Goal: Information Seeking & Learning: Learn about a topic

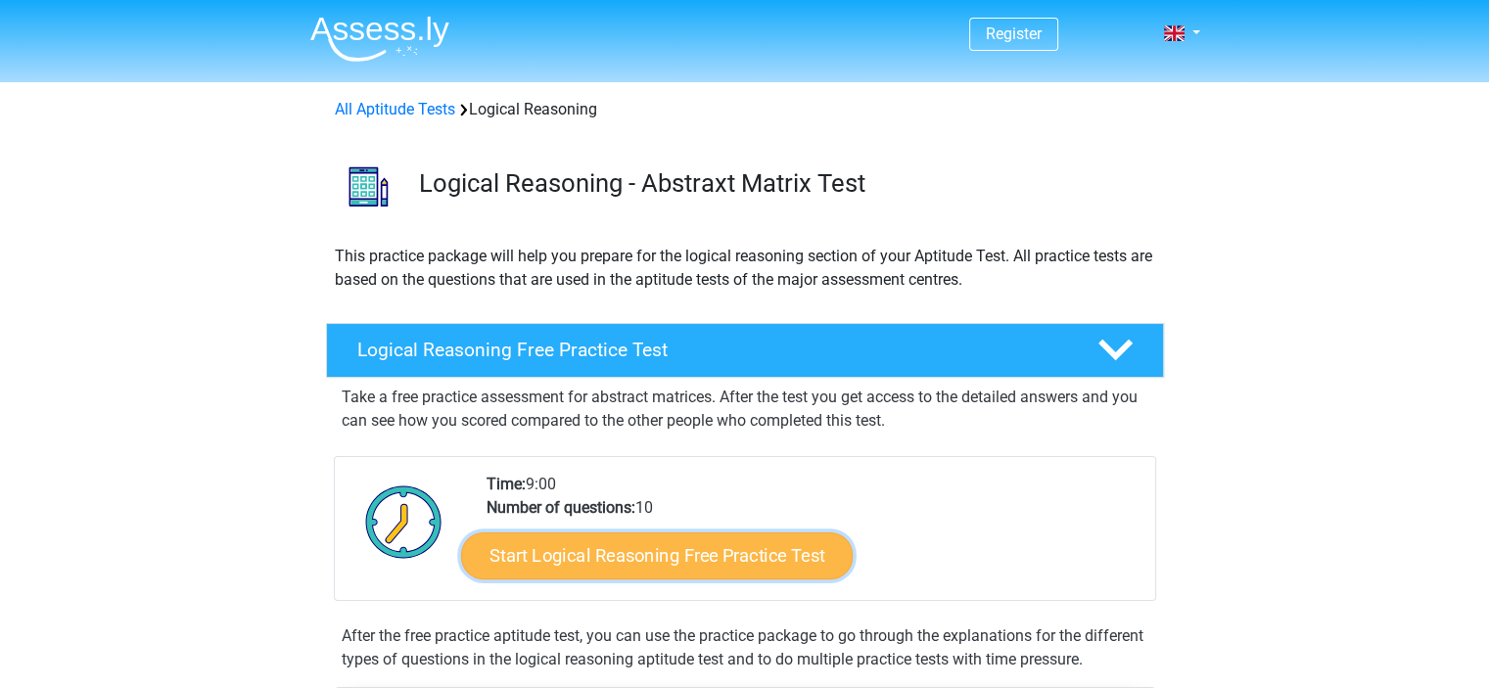
click at [719, 563] on link "Start Logical Reasoning Free Practice Test" at bounding box center [657, 555] width 392 height 47
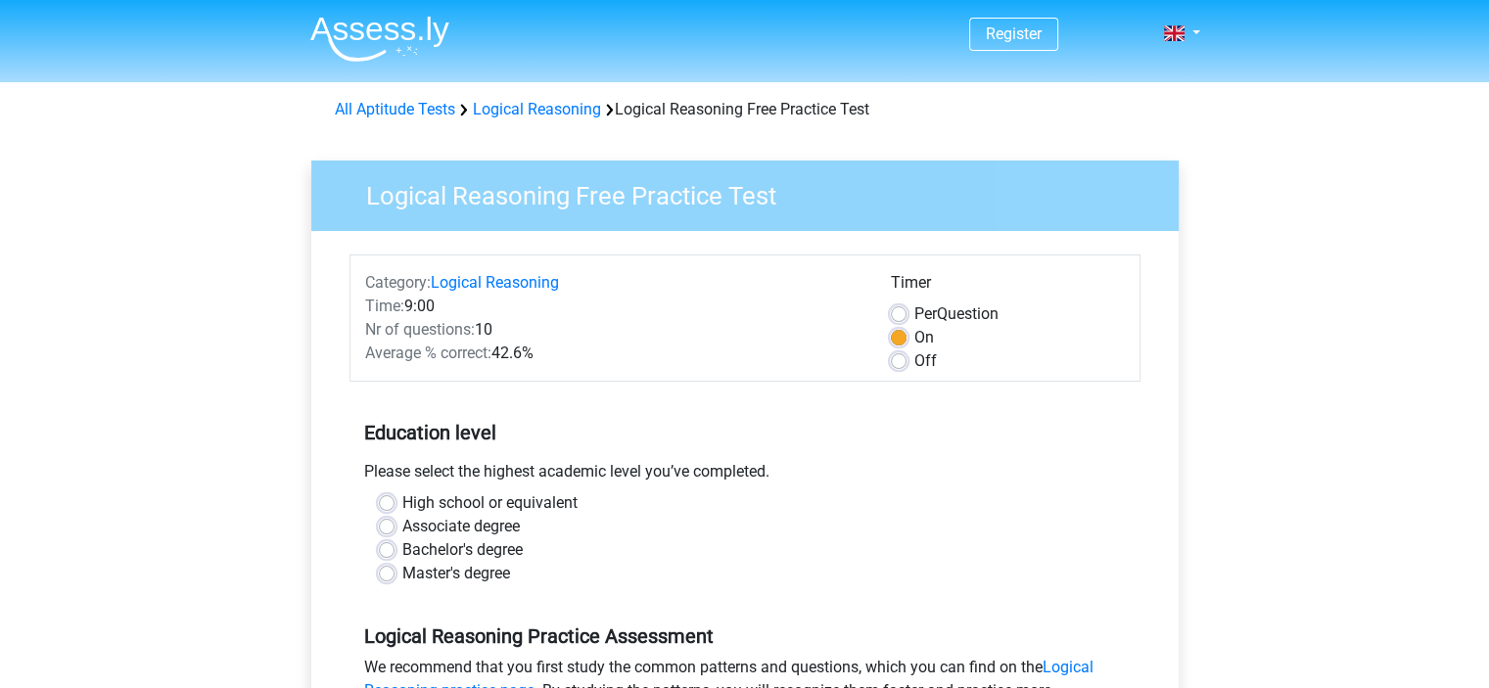
click at [914, 308] on label "Per Question" at bounding box center [956, 313] width 84 height 23
click at [895, 308] on input "Per Question" at bounding box center [899, 312] width 16 height 20
radio input "true"
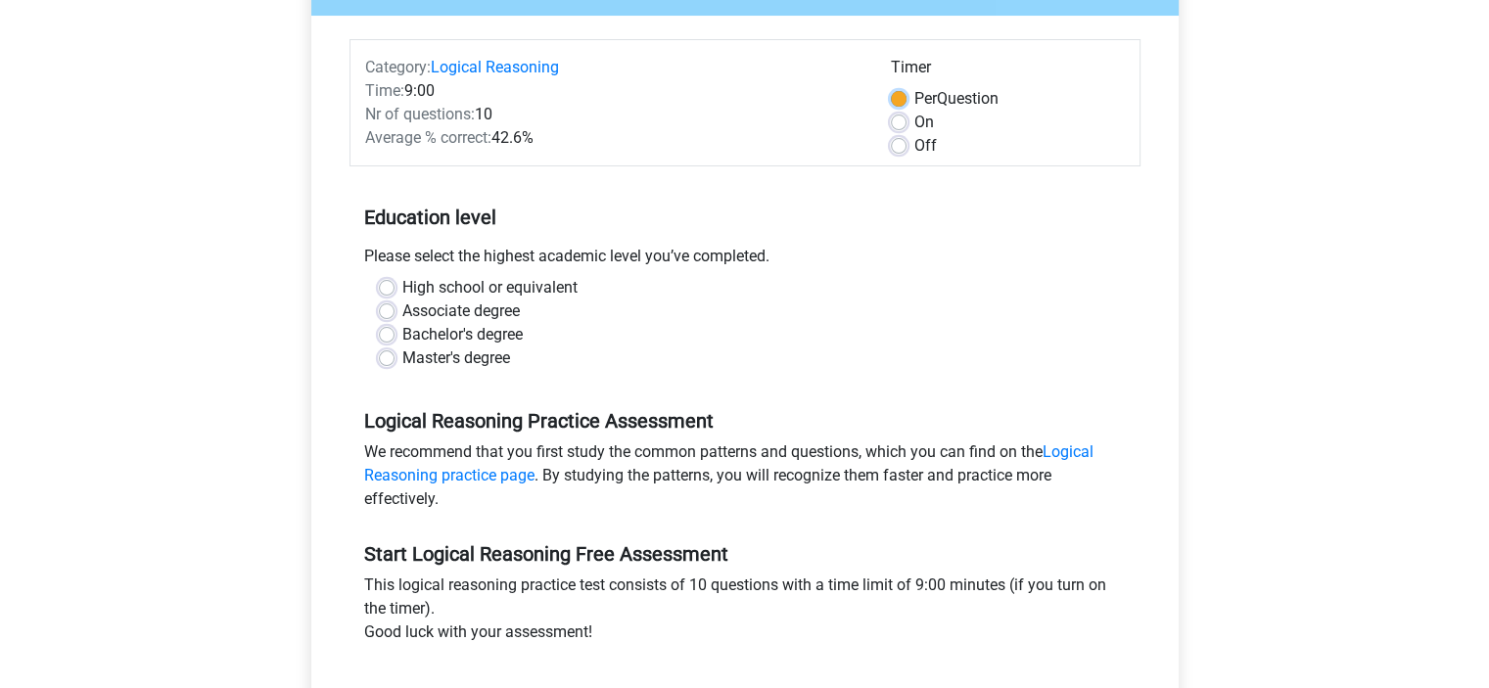
scroll to position [196, 0]
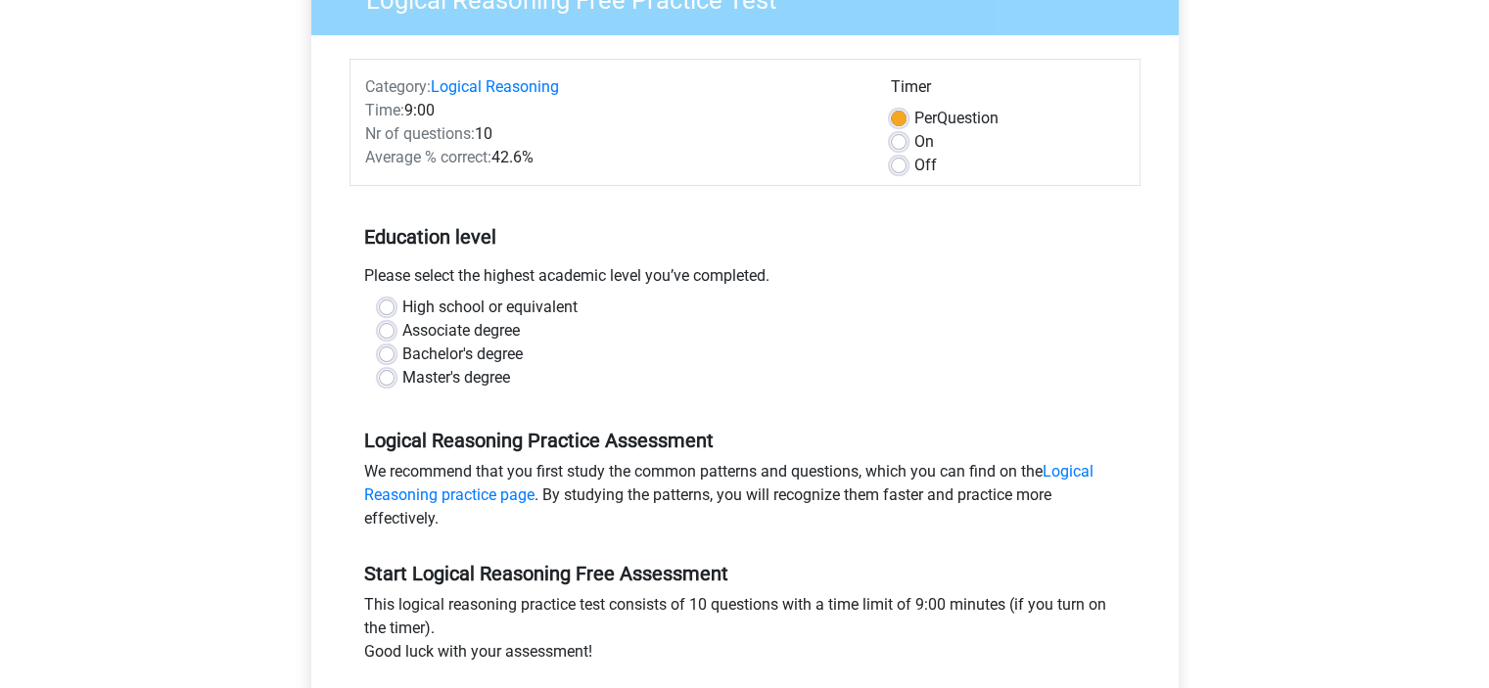
click at [402, 378] on label "Master's degree" at bounding box center [456, 377] width 108 height 23
click at [384, 378] on input "Master's degree" at bounding box center [387, 376] width 16 height 20
radio input "true"
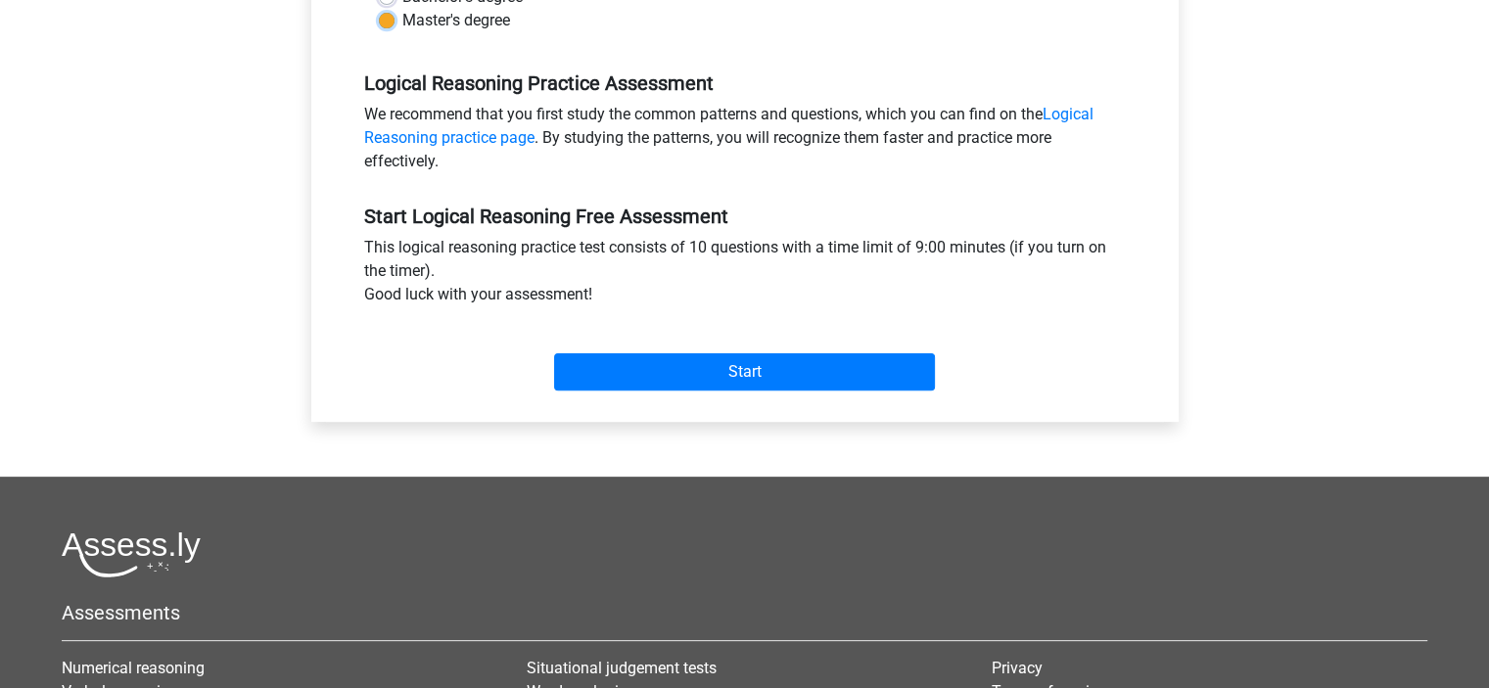
scroll to position [587, 0]
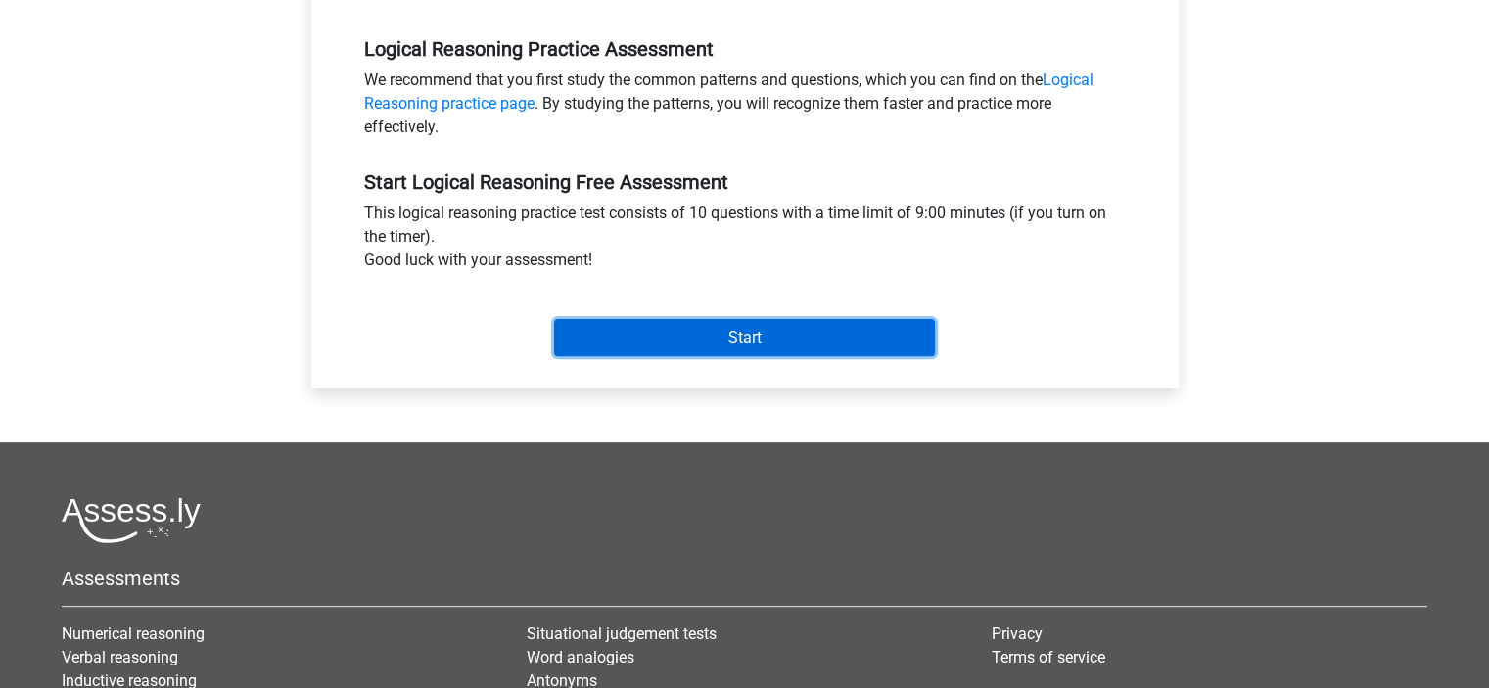
click at [745, 333] on input "Start" at bounding box center [744, 337] width 381 height 37
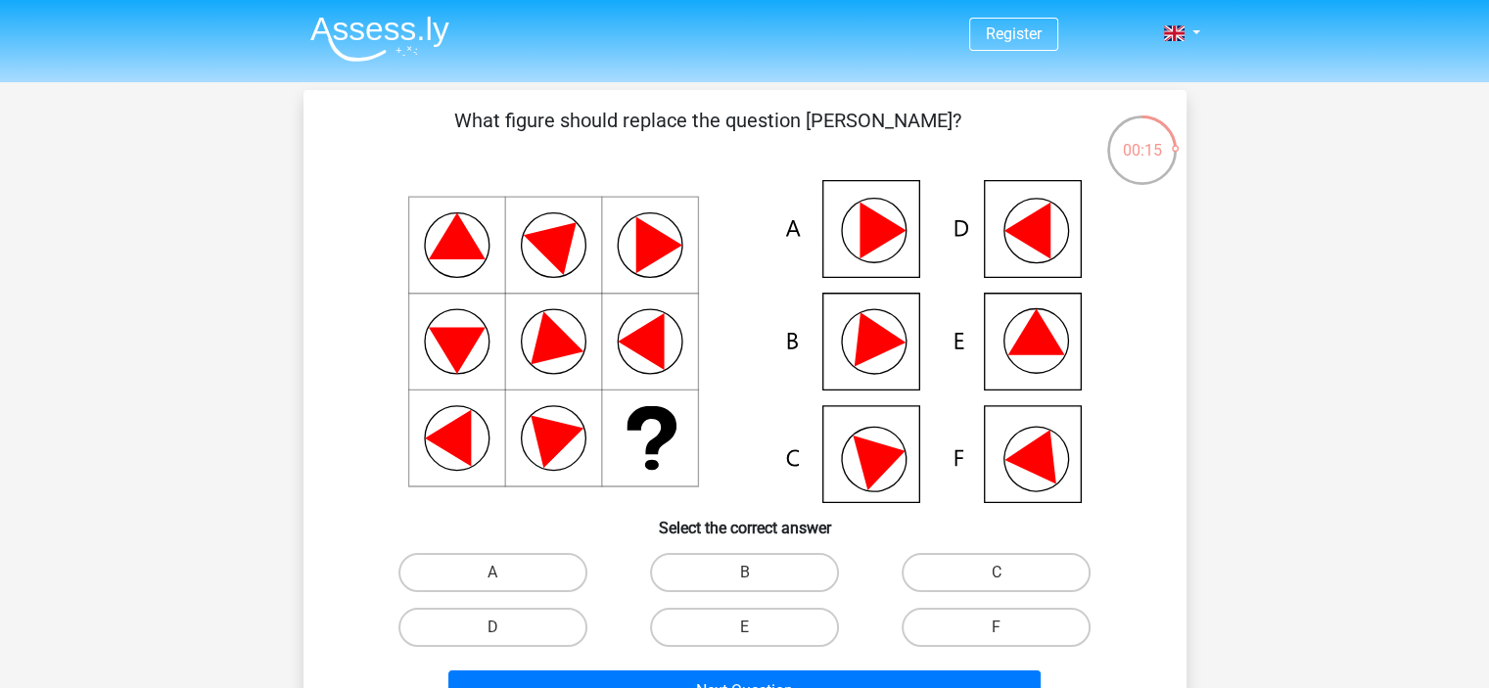
click at [1049, 332] on icon at bounding box center [744, 341] width 789 height 323
click at [1010, 361] on icon at bounding box center [1035, 341] width 65 height 65
click at [715, 617] on label "E" at bounding box center [744, 627] width 189 height 39
click at [744, 628] on input "E" at bounding box center [750, 634] width 13 height 13
radio input "true"
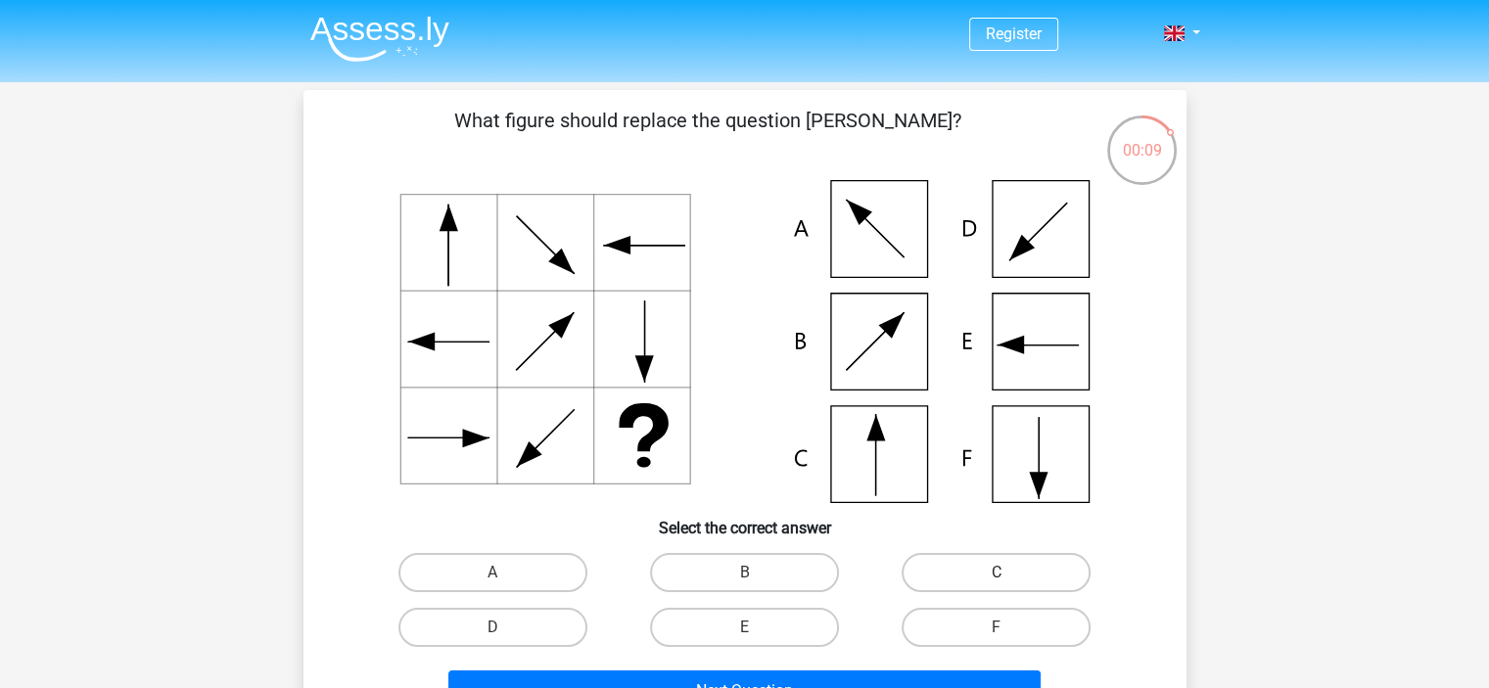
click at [919, 566] on label "C" at bounding box center [996, 572] width 189 height 39
click at [997, 573] on input "C" at bounding box center [1003, 579] width 13 height 13
radio input "true"
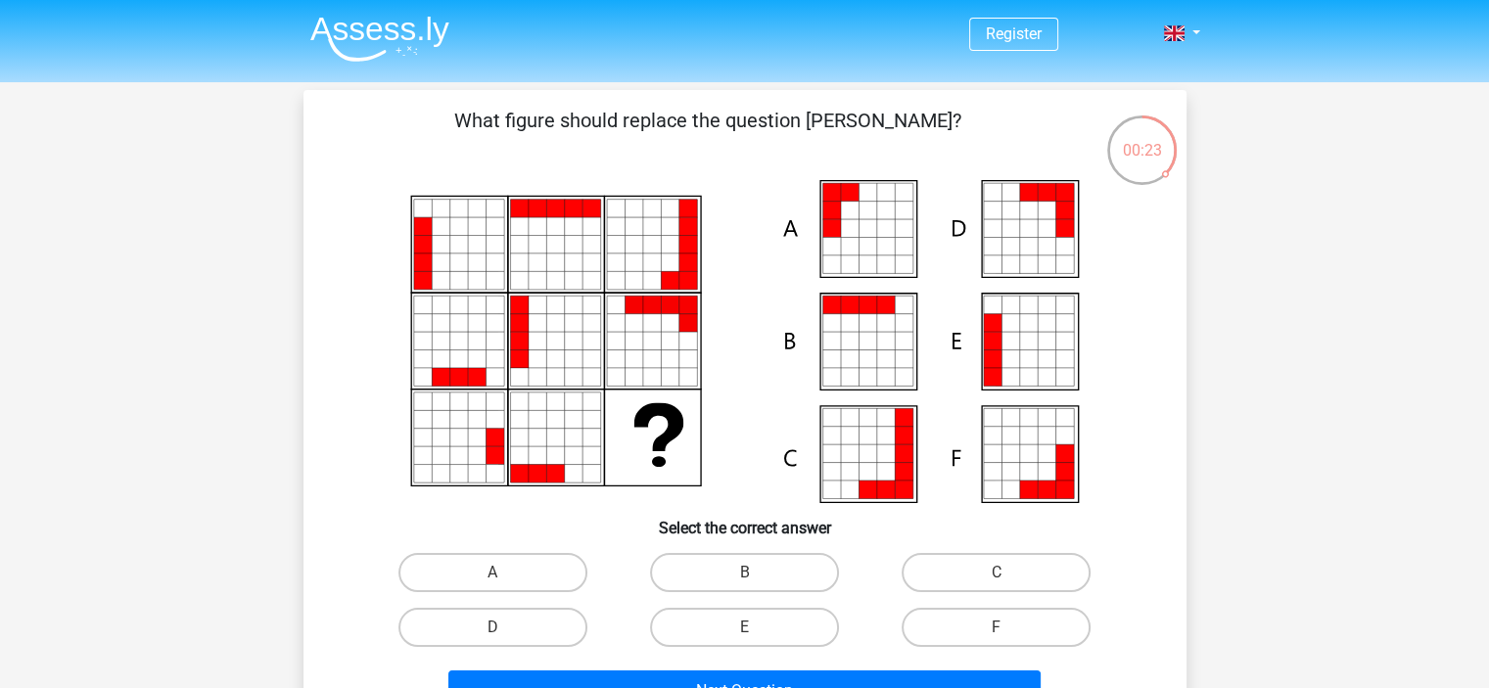
click at [844, 316] on icon at bounding box center [850, 323] width 18 height 18
click at [746, 571] on label "B" at bounding box center [744, 572] width 189 height 39
click at [746, 573] on input "B" at bounding box center [750, 579] width 13 height 13
radio input "true"
click at [744, 615] on label "E" at bounding box center [744, 627] width 189 height 39
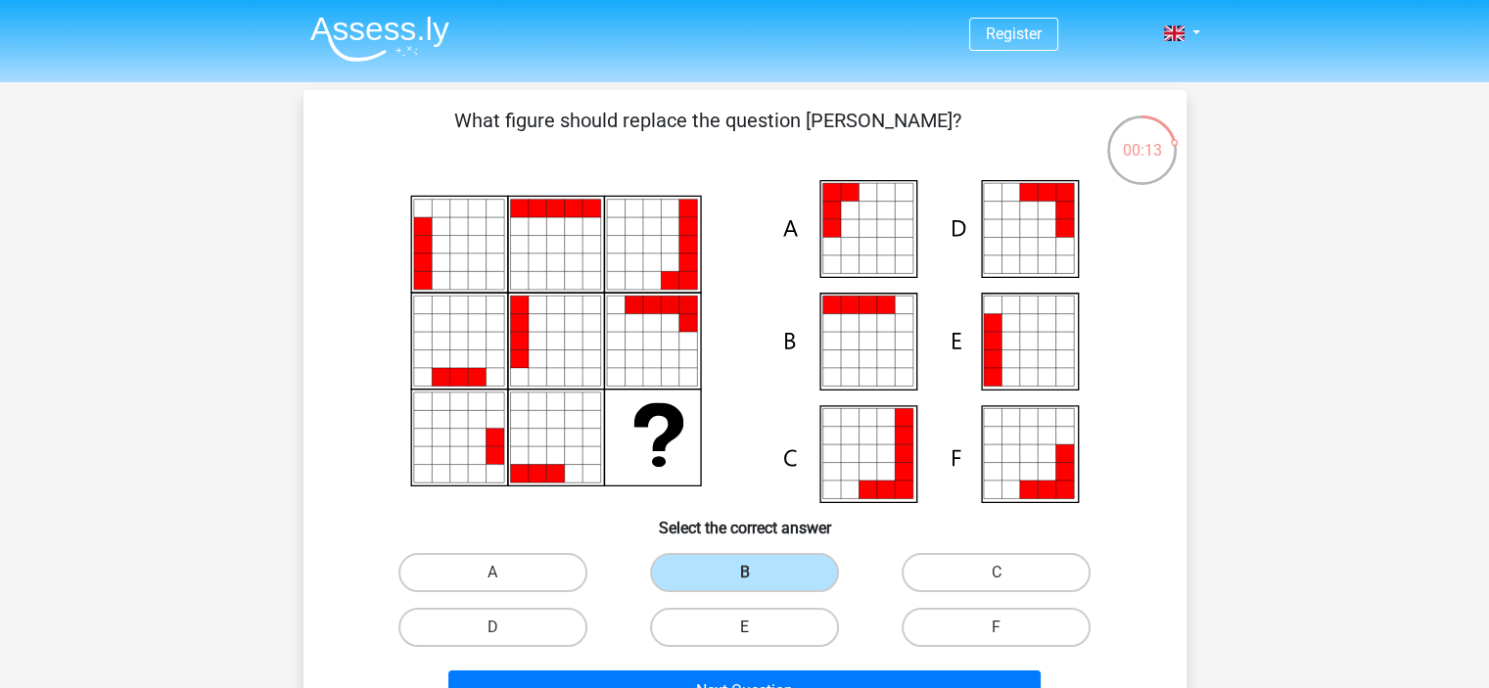
click at [744, 628] on input "E" at bounding box center [750, 634] width 13 height 13
radio input "true"
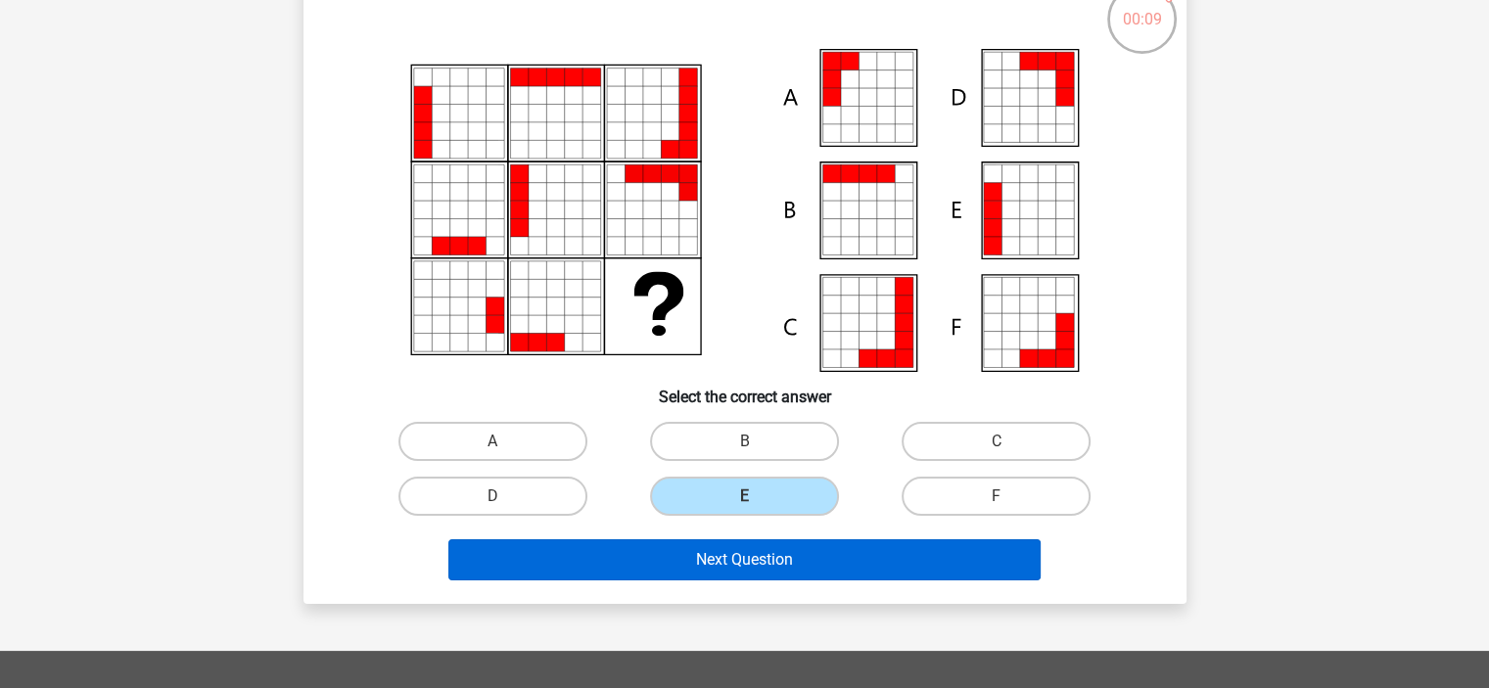
scroll to position [98, 0]
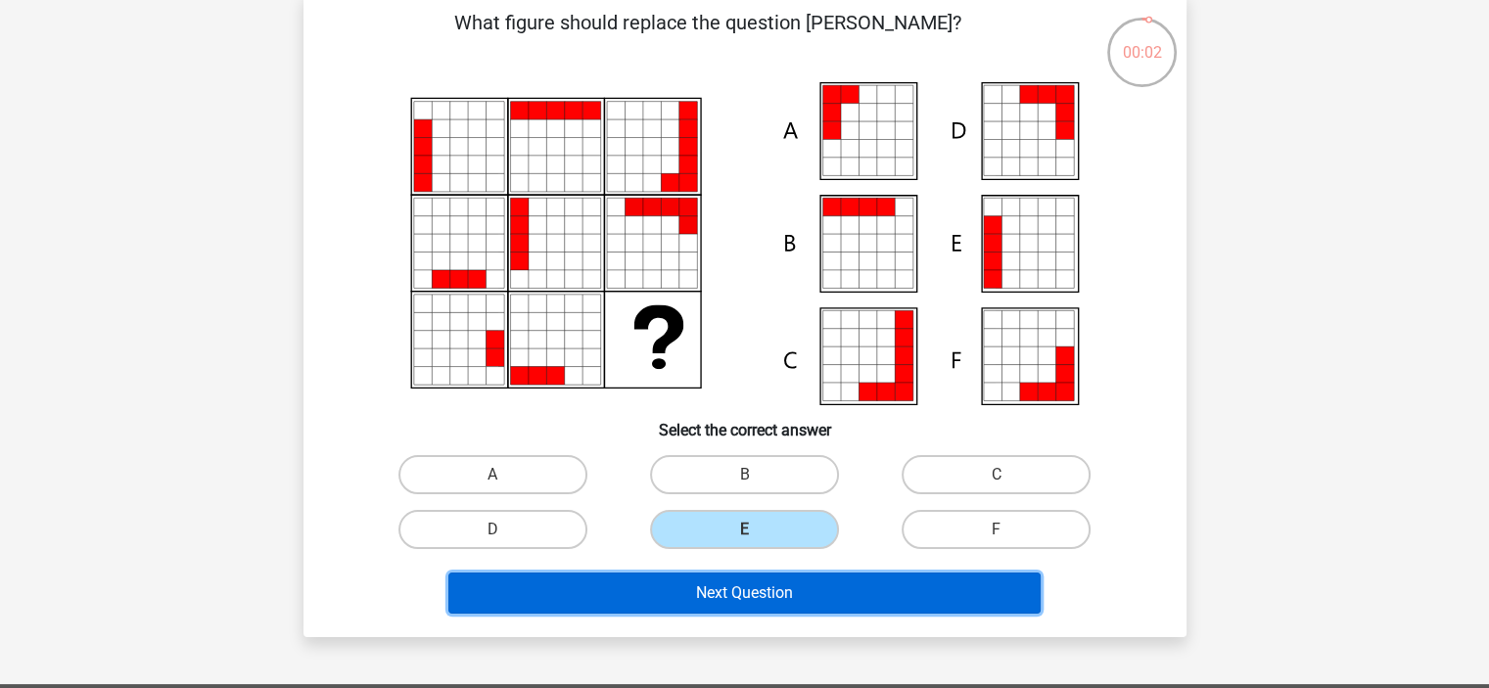
click at [776, 603] on button "Next Question" at bounding box center [744, 593] width 592 height 41
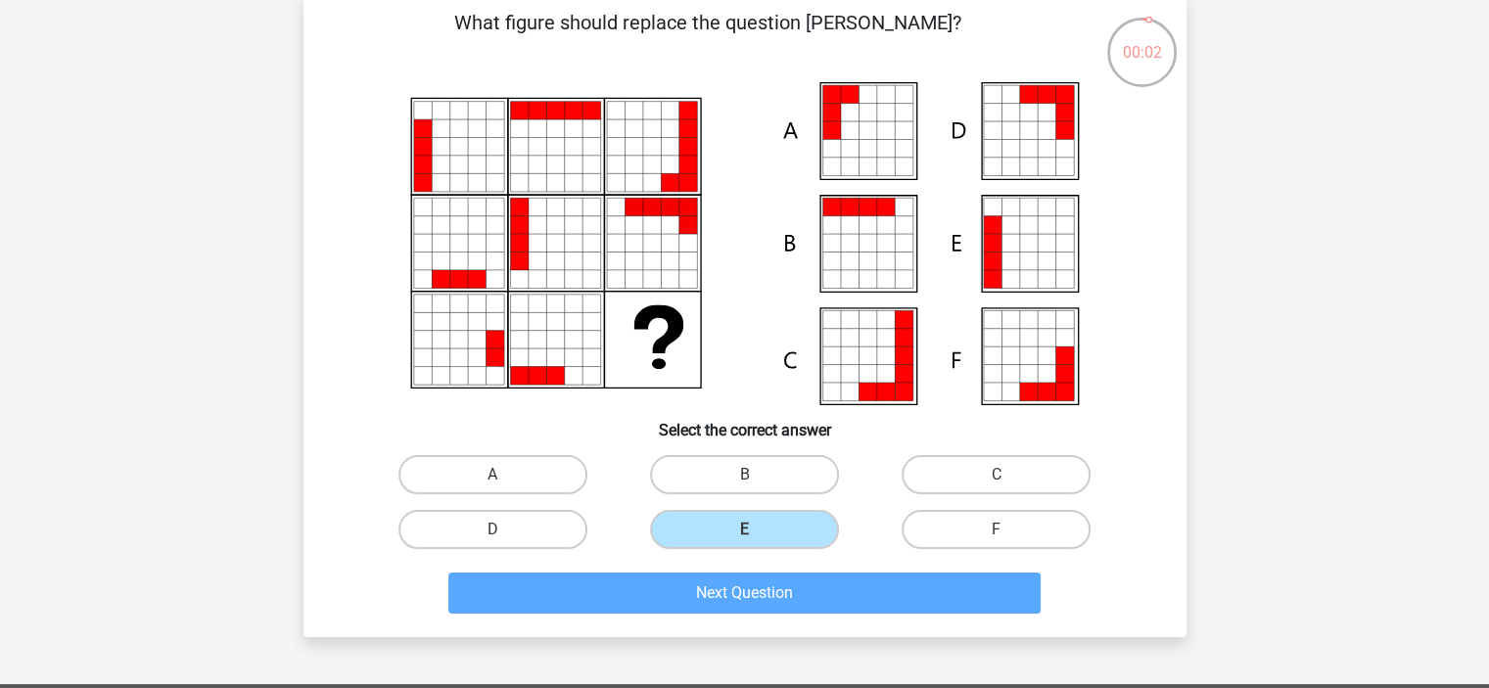
scroll to position [90, 0]
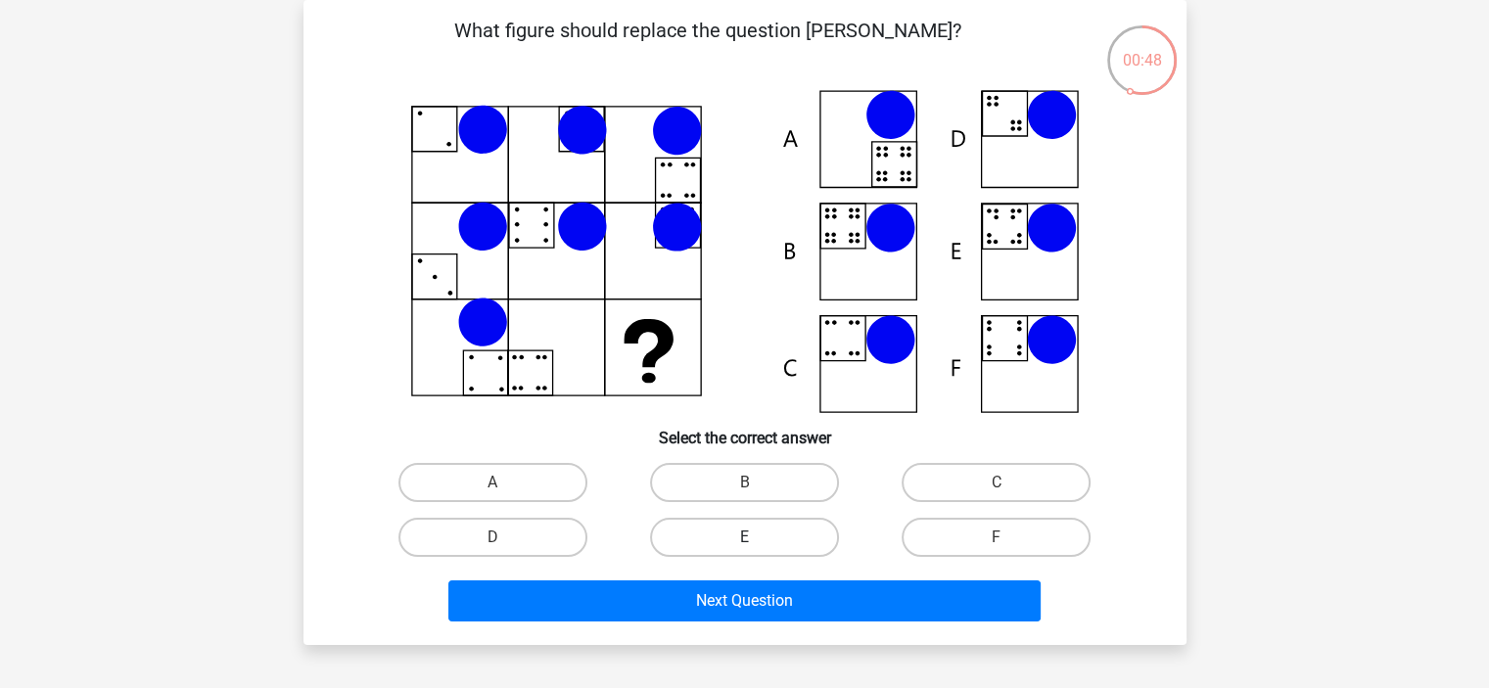
click at [812, 543] on label "E" at bounding box center [744, 537] width 189 height 39
click at [757, 543] on input "E" at bounding box center [750, 543] width 13 height 13
radio input "true"
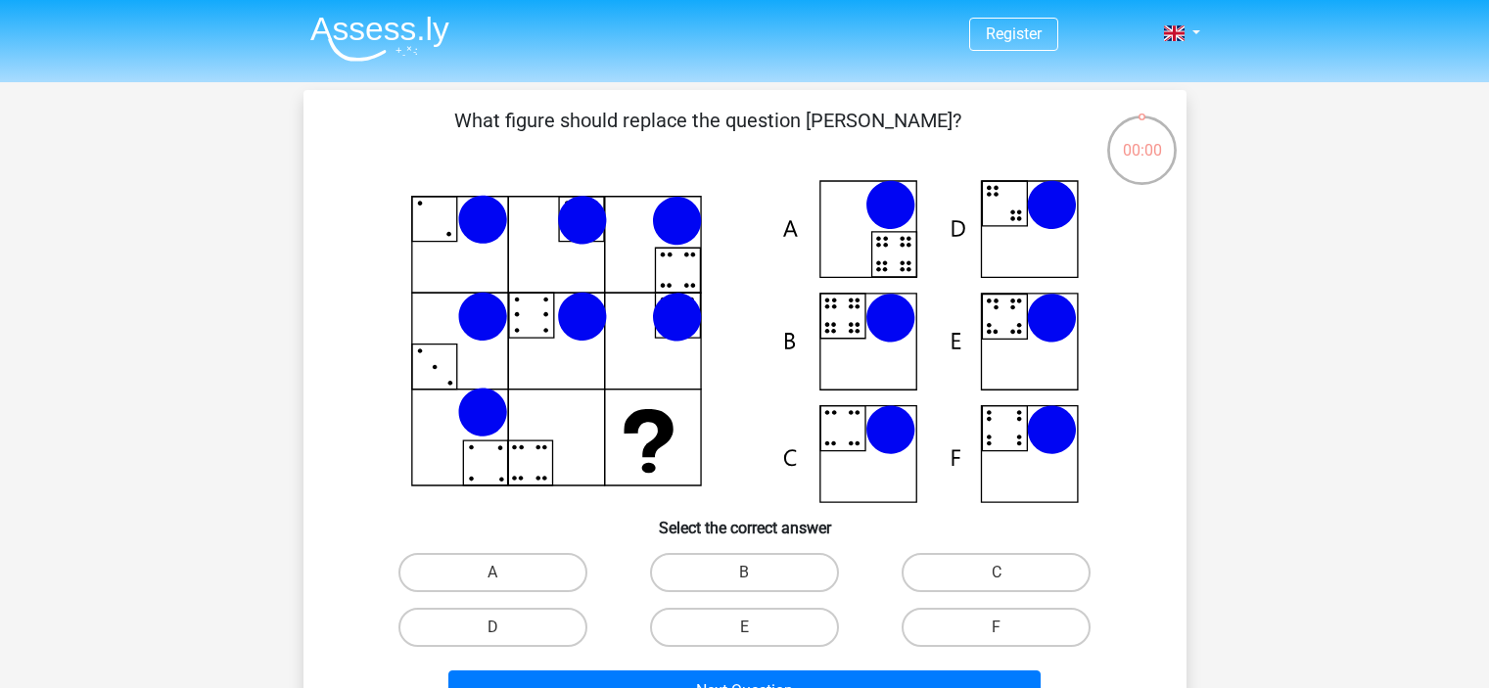
scroll to position [90, 0]
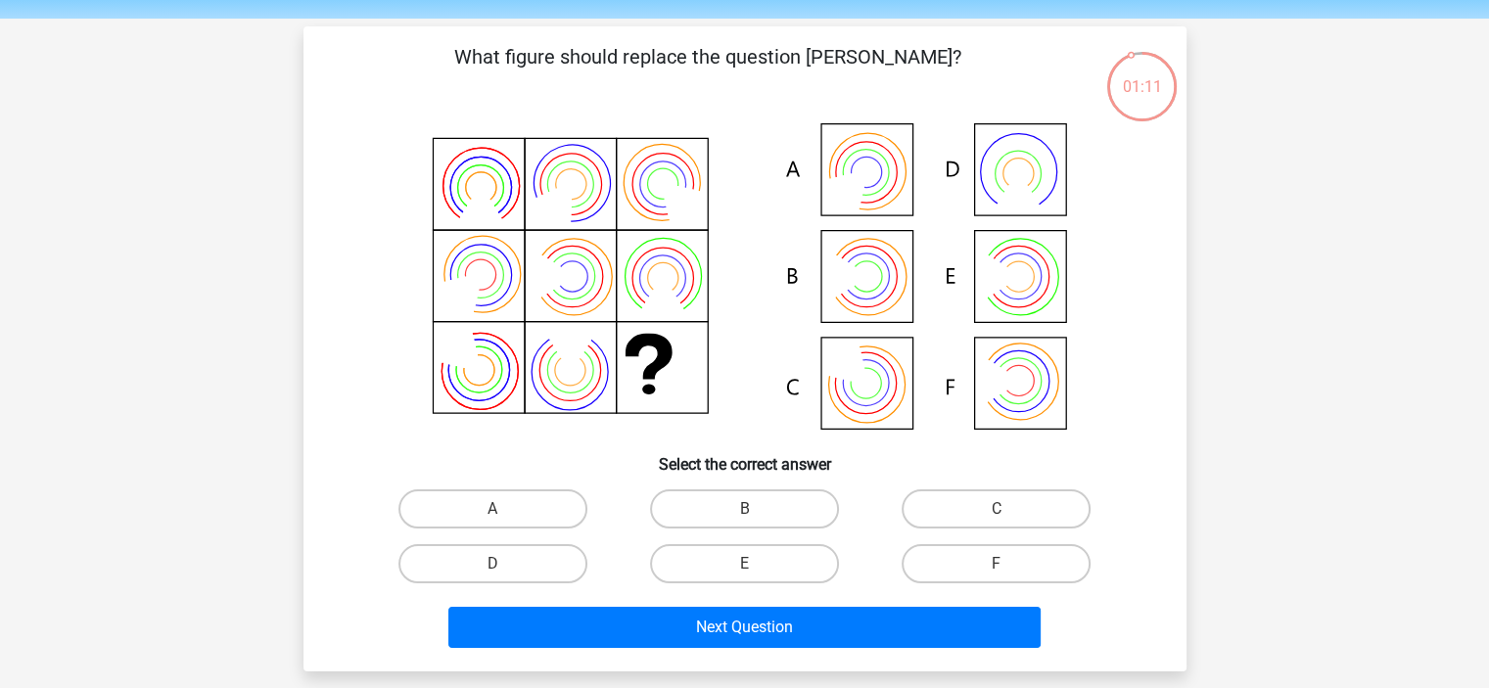
scroll to position [98, 0]
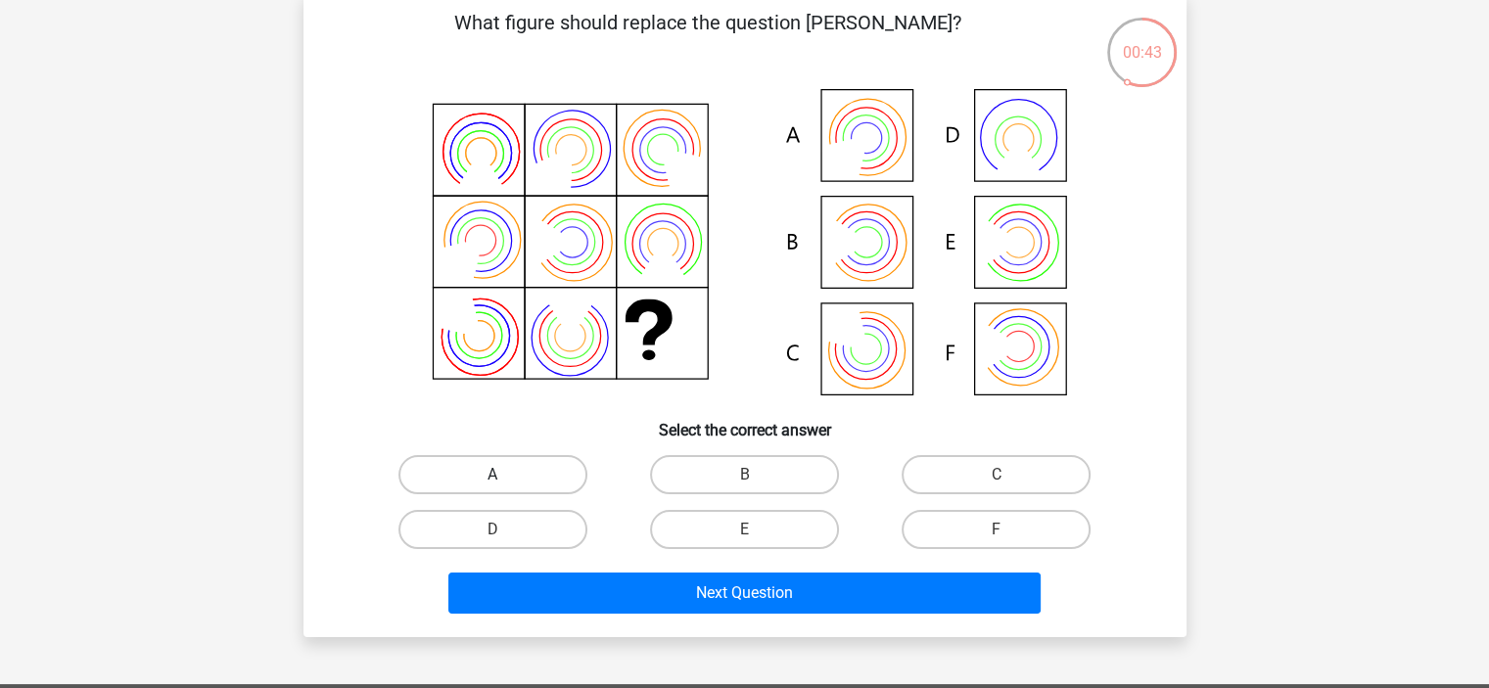
click at [525, 483] on label "A" at bounding box center [492, 474] width 189 height 39
click at [505, 483] on input "A" at bounding box center [498, 481] width 13 height 13
radio input "true"
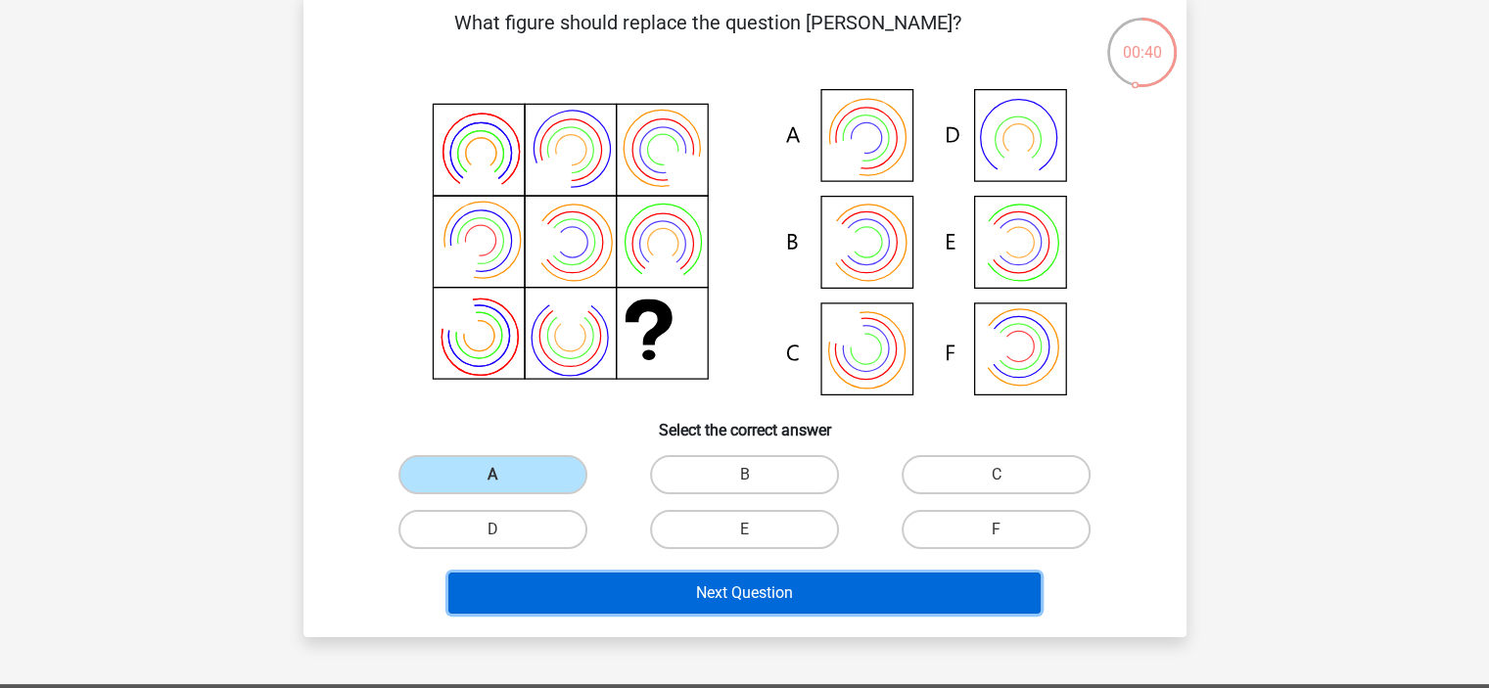
click at [674, 599] on button "Next Question" at bounding box center [744, 593] width 592 height 41
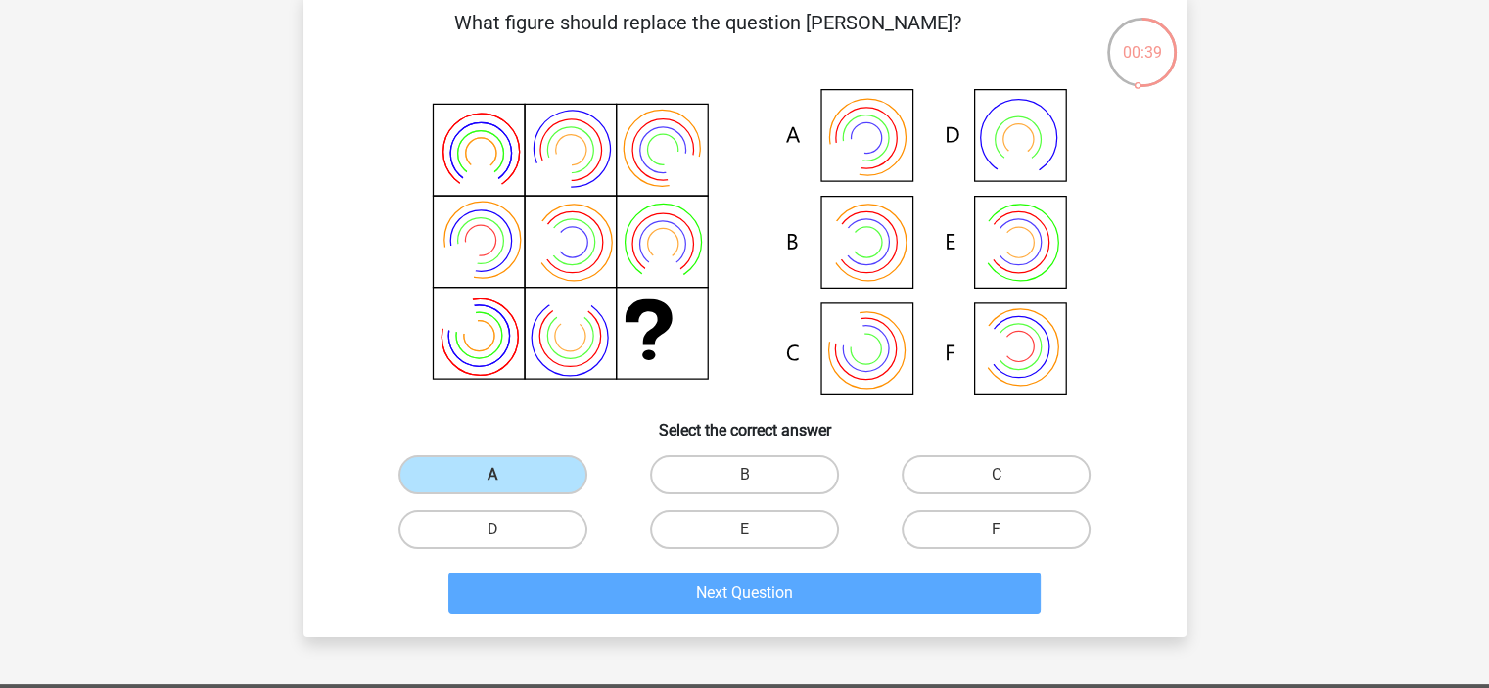
scroll to position [90, 0]
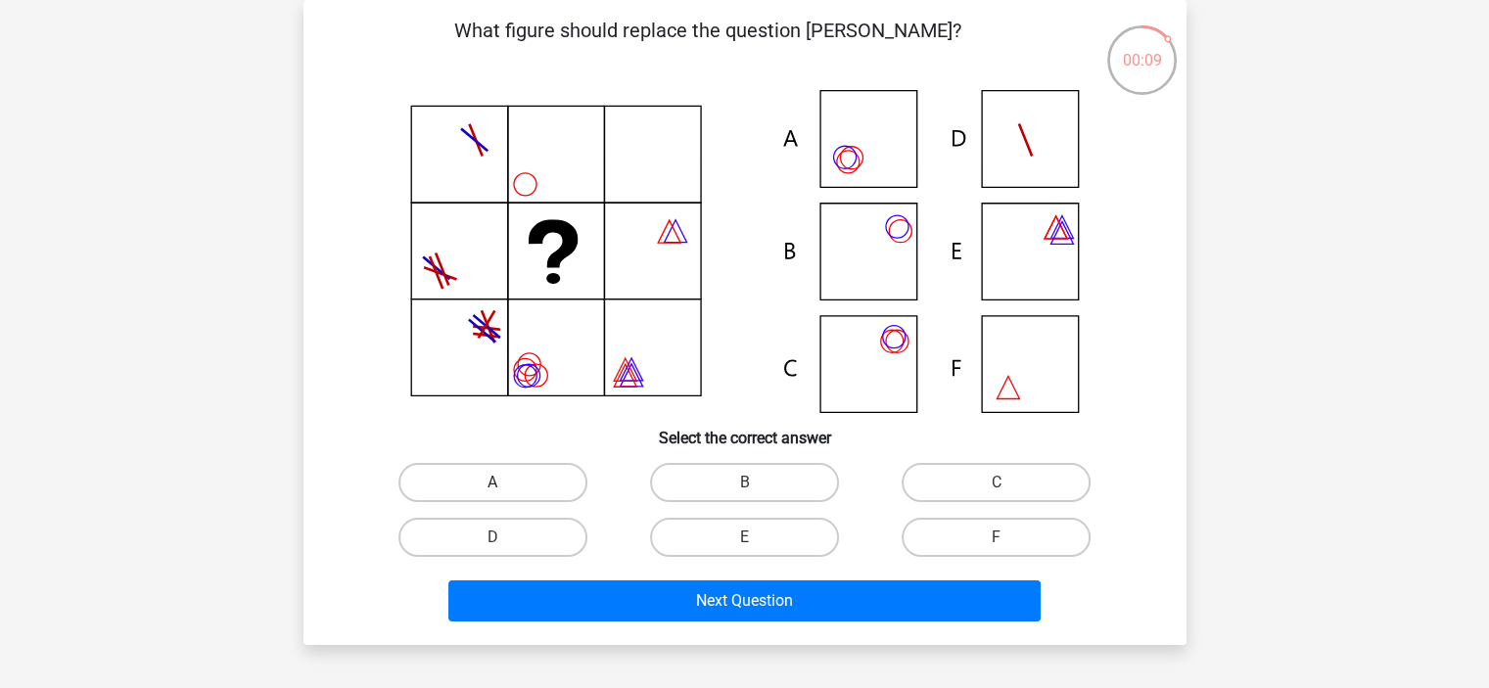
click at [540, 475] on label "A" at bounding box center [492, 482] width 189 height 39
click at [505, 483] on input "A" at bounding box center [498, 489] width 13 height 13
radio input "true"
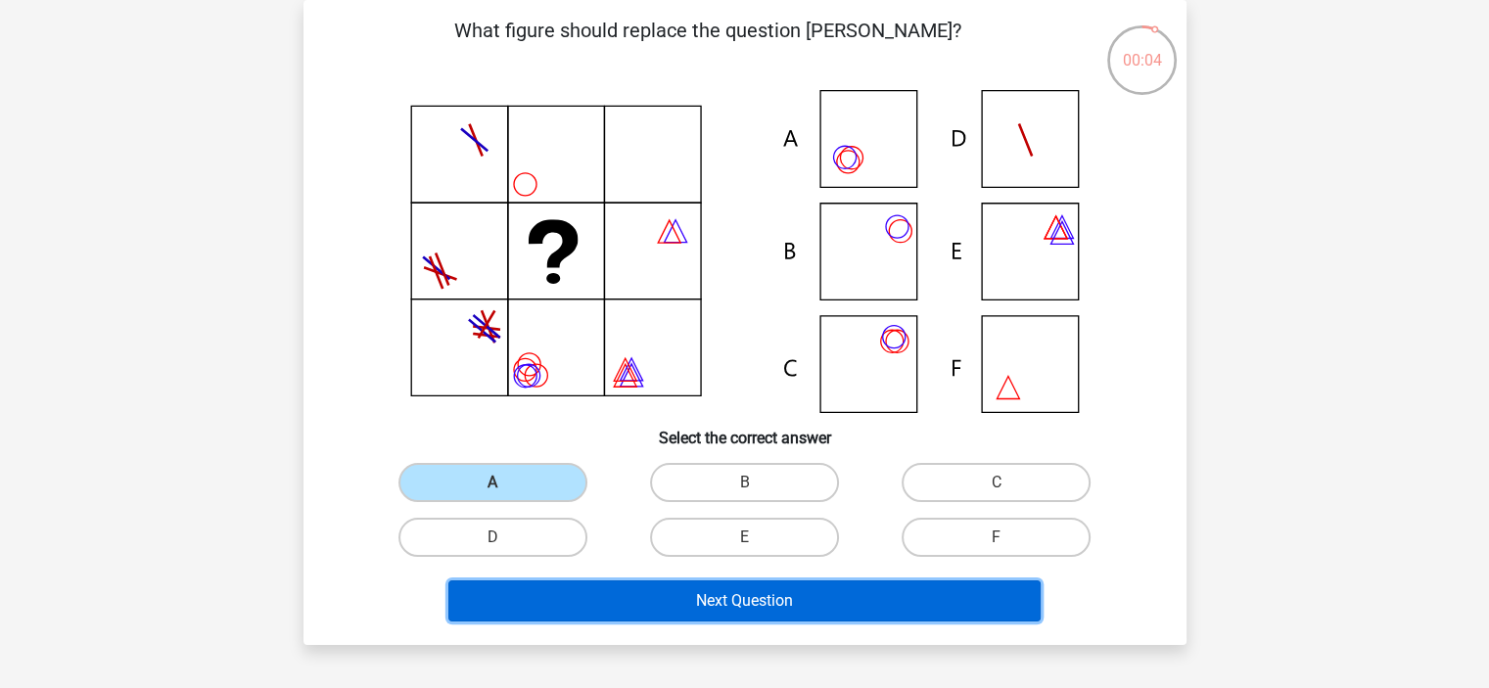
click at [666, 594] on button "Next Question" at bounding box center [744, 601] width 592 height 41
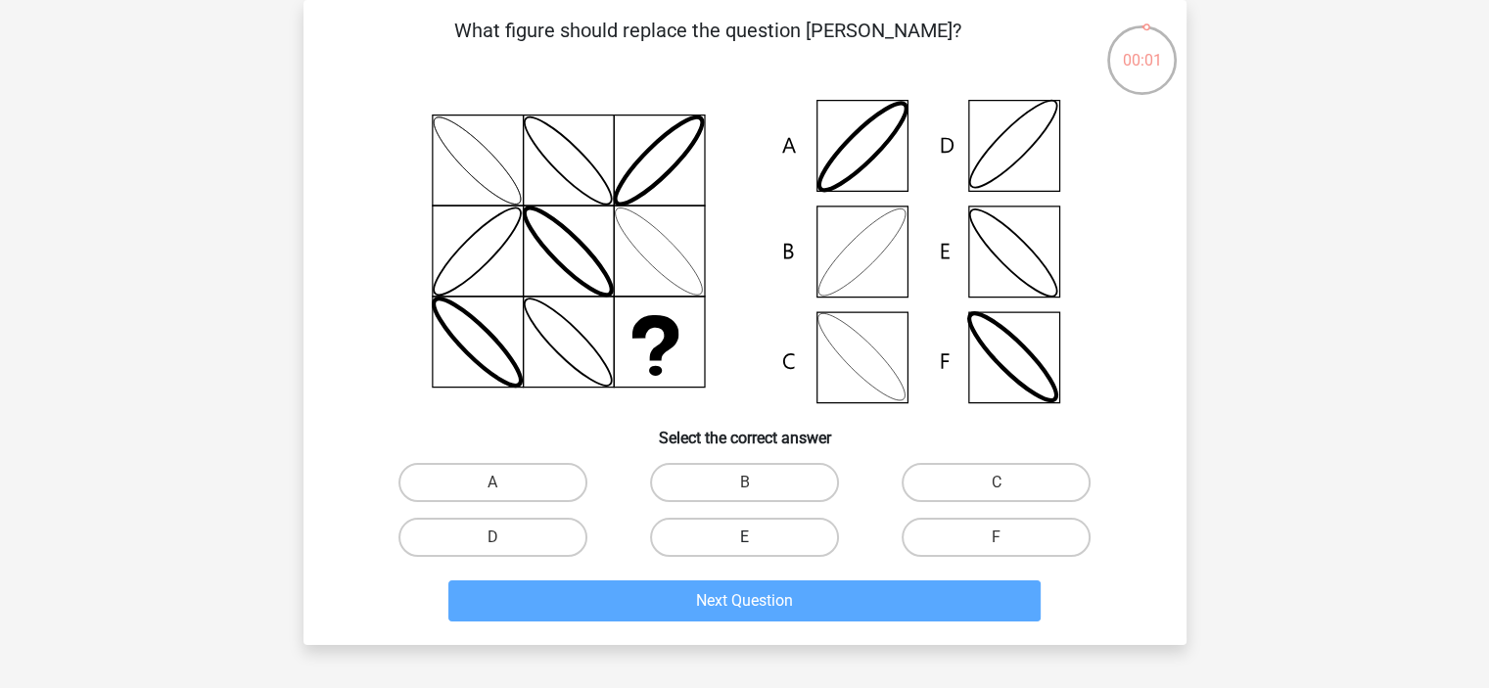
click at [687, 543] on label "E" at bounding box center [744, 537] width 189 height 39
click at [744, 543] on input "E" at bounding box center [750, 543] width 13 height 13
radio input "true"
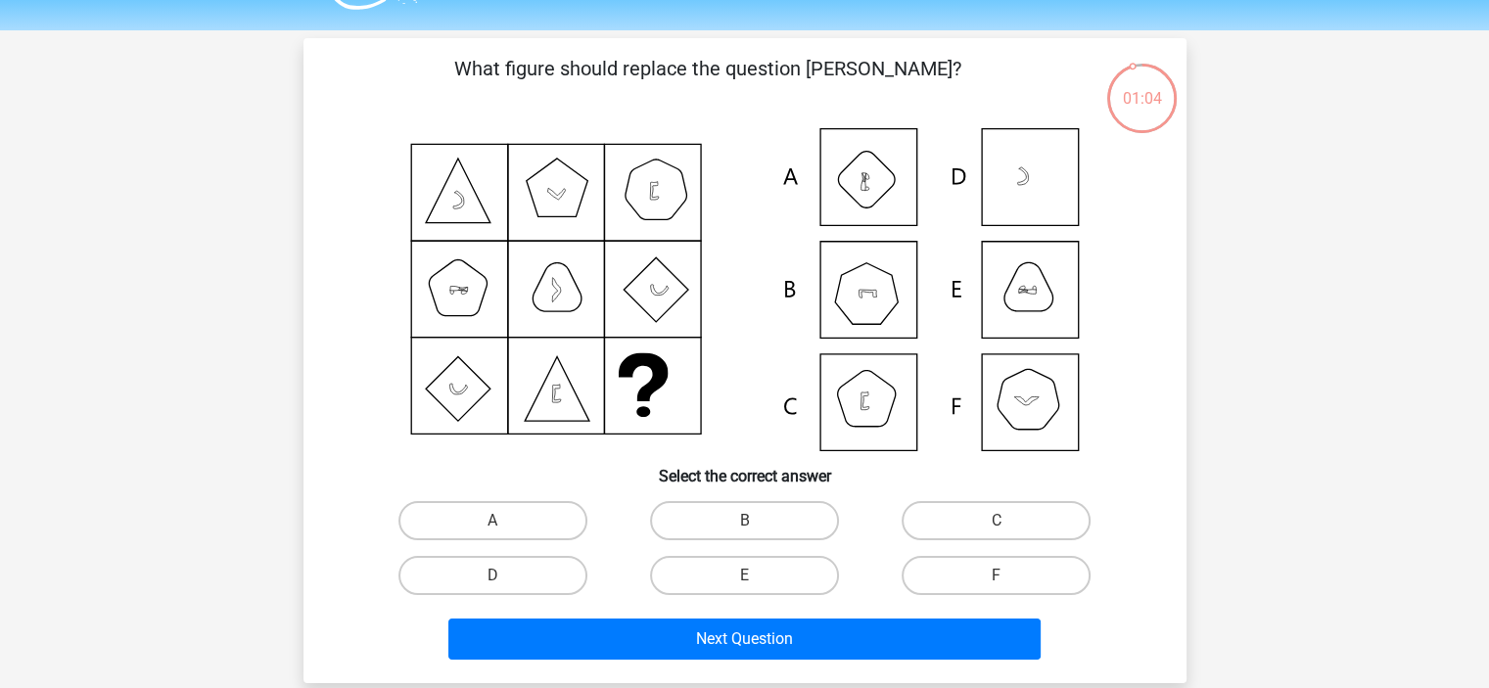
scroll to position [98, 0]
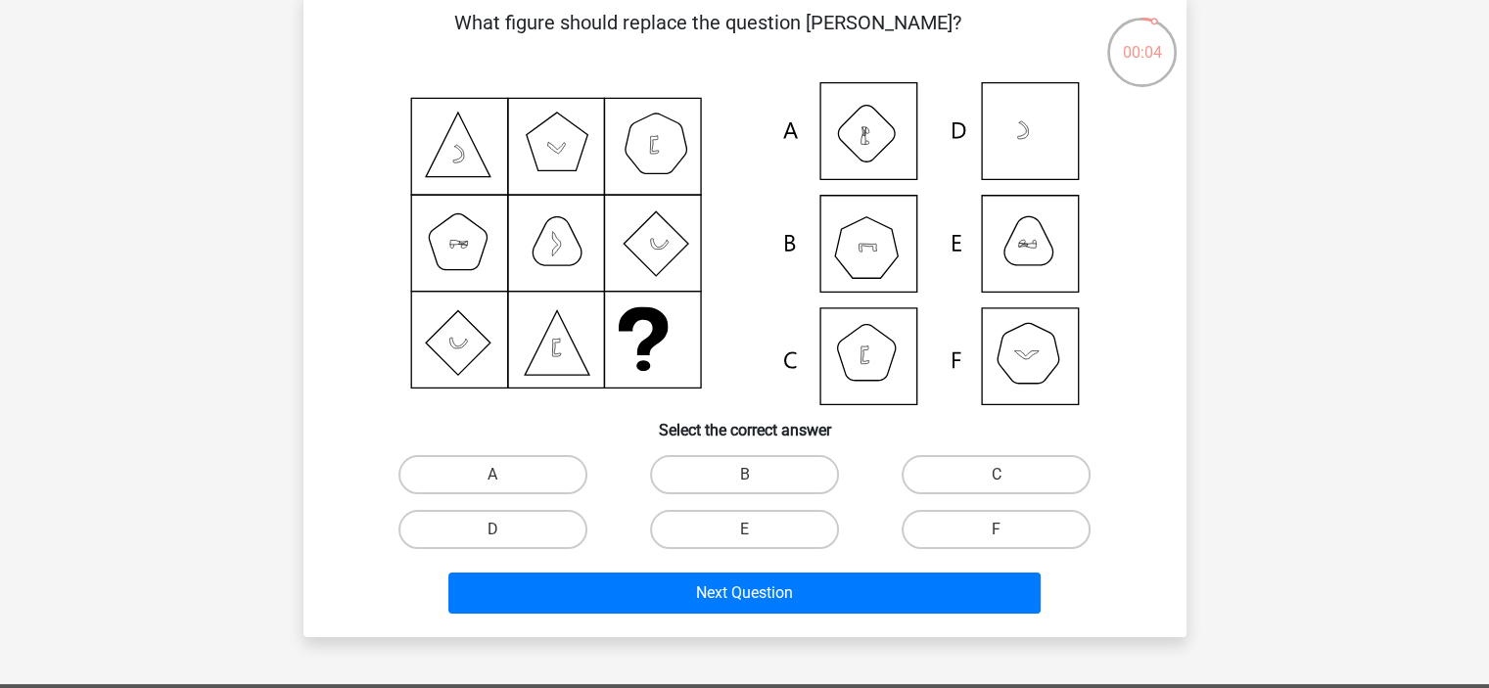
click at [997, 532] on input "F" at bounding box center [1003, 536] width 13 height 13
radio input "true"
click at [467, 475] on label "A" at bounding box center [492, 474] width 189 height 39
click at [492, 475] on input "A" at bounding box center [498, 481] width 13 height 13
radio input "true"
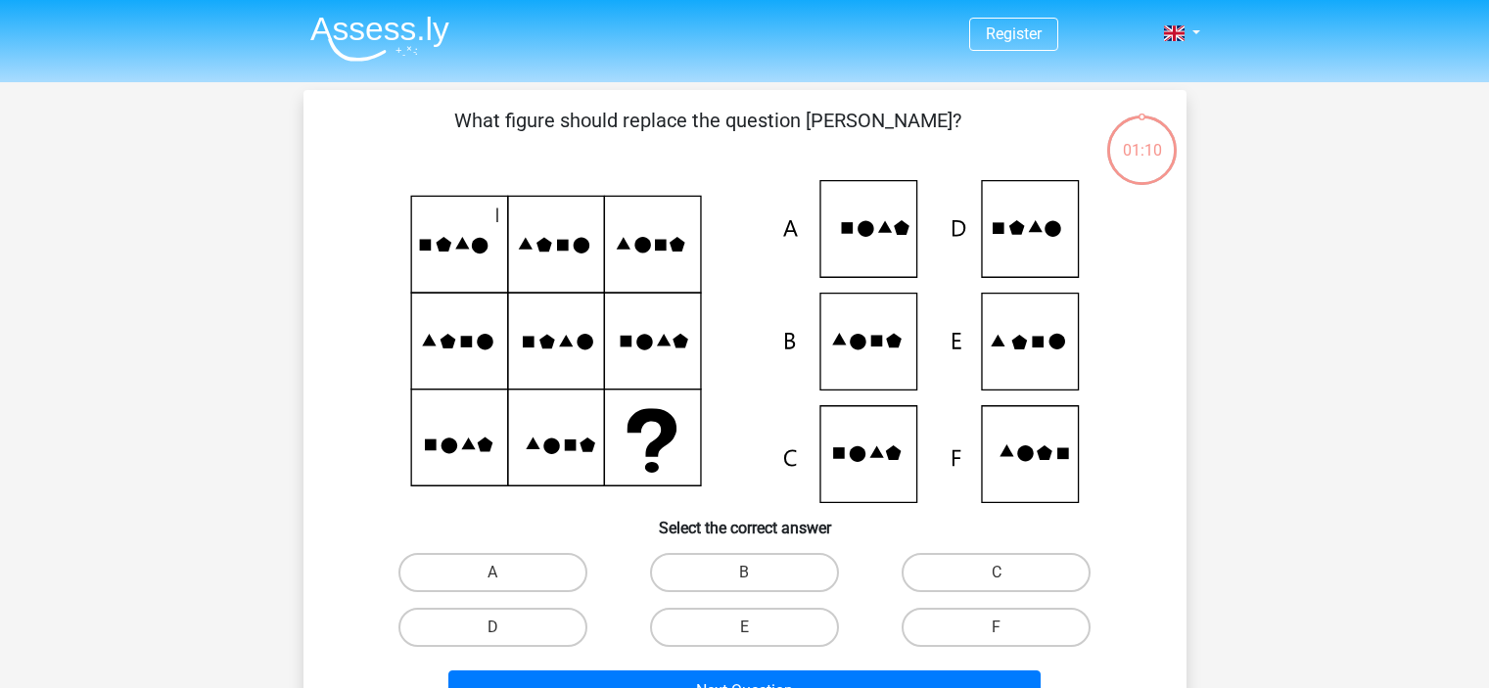
scroll to position [98, 0]
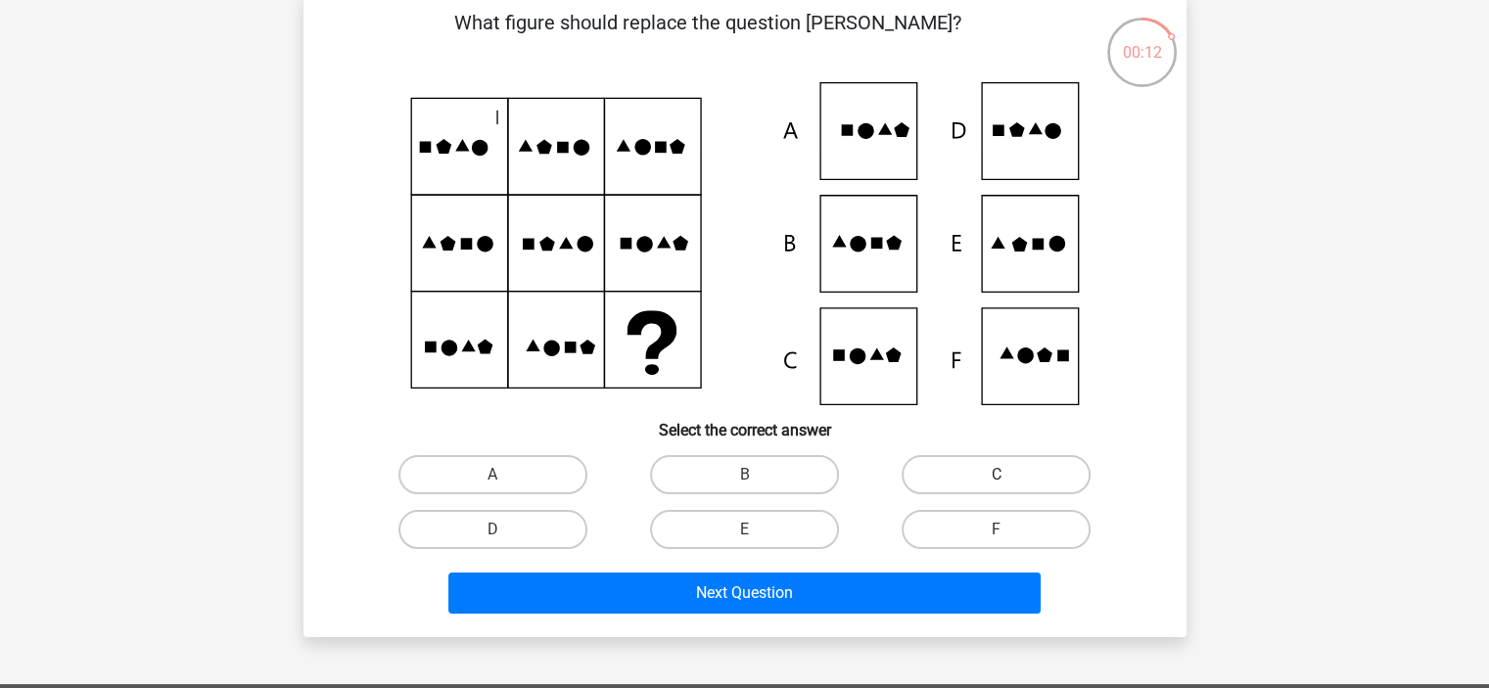
click at [1013, 481] on label "C" at bounding box center [996, 474] width 189 height 39
click at [1009, 481] on input "C" at bounding box center [1003, 481] width 13 height 13
radio input "true"
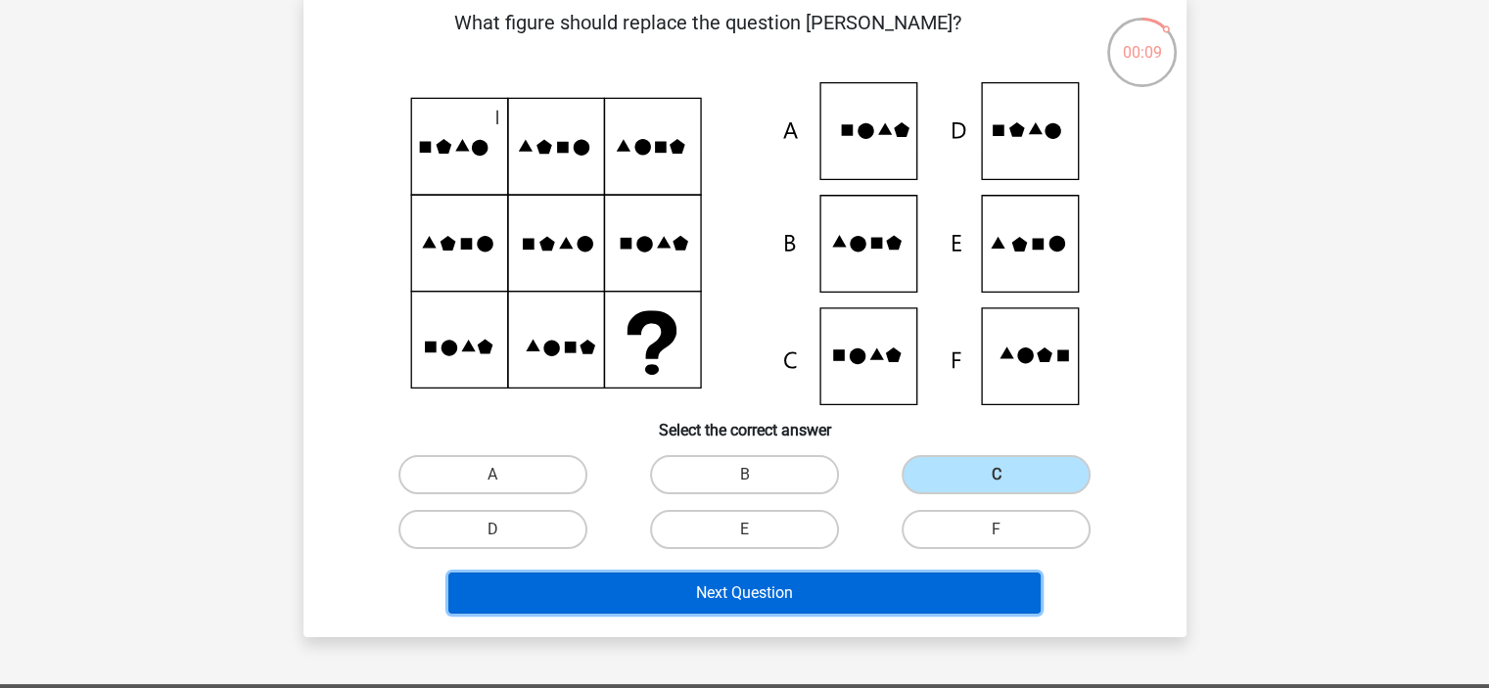
click at [952, 601] on button "Next Question" at bounding box center [744, 593] width 592 height 41
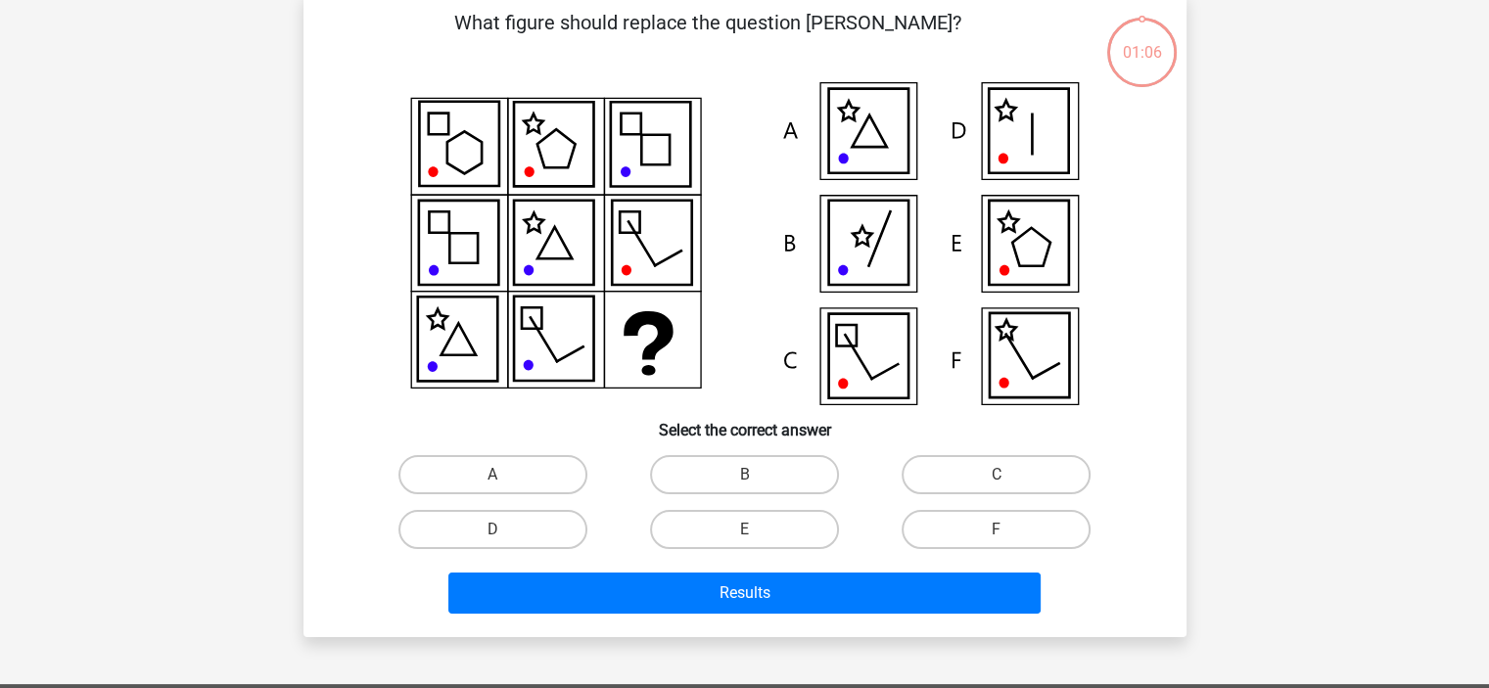
scroll to position [90, 0]
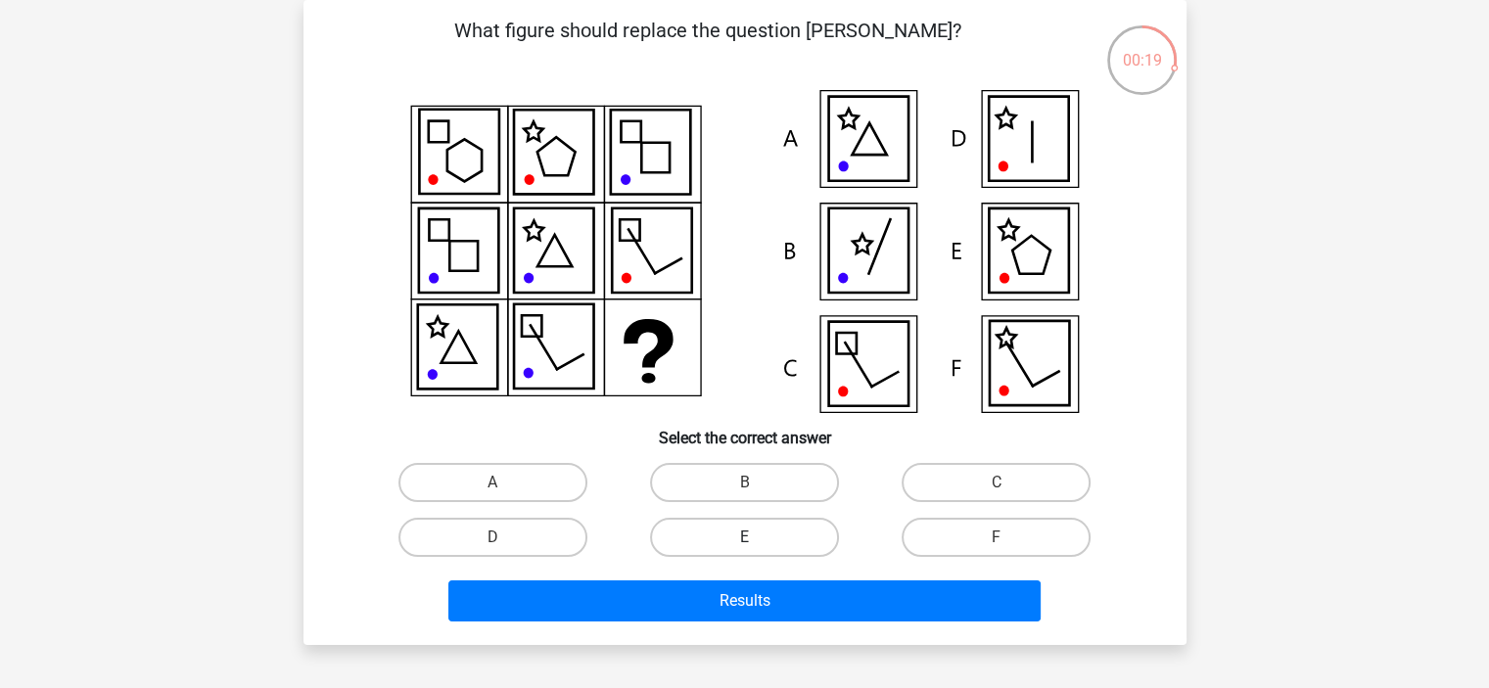
click at [757, 538] on label "E" at bounding box center [744, 537] width 189 height 39
click at [757, 538] on input "E" at bounding box center [750, 543] width 13 height 13
radio input "true"
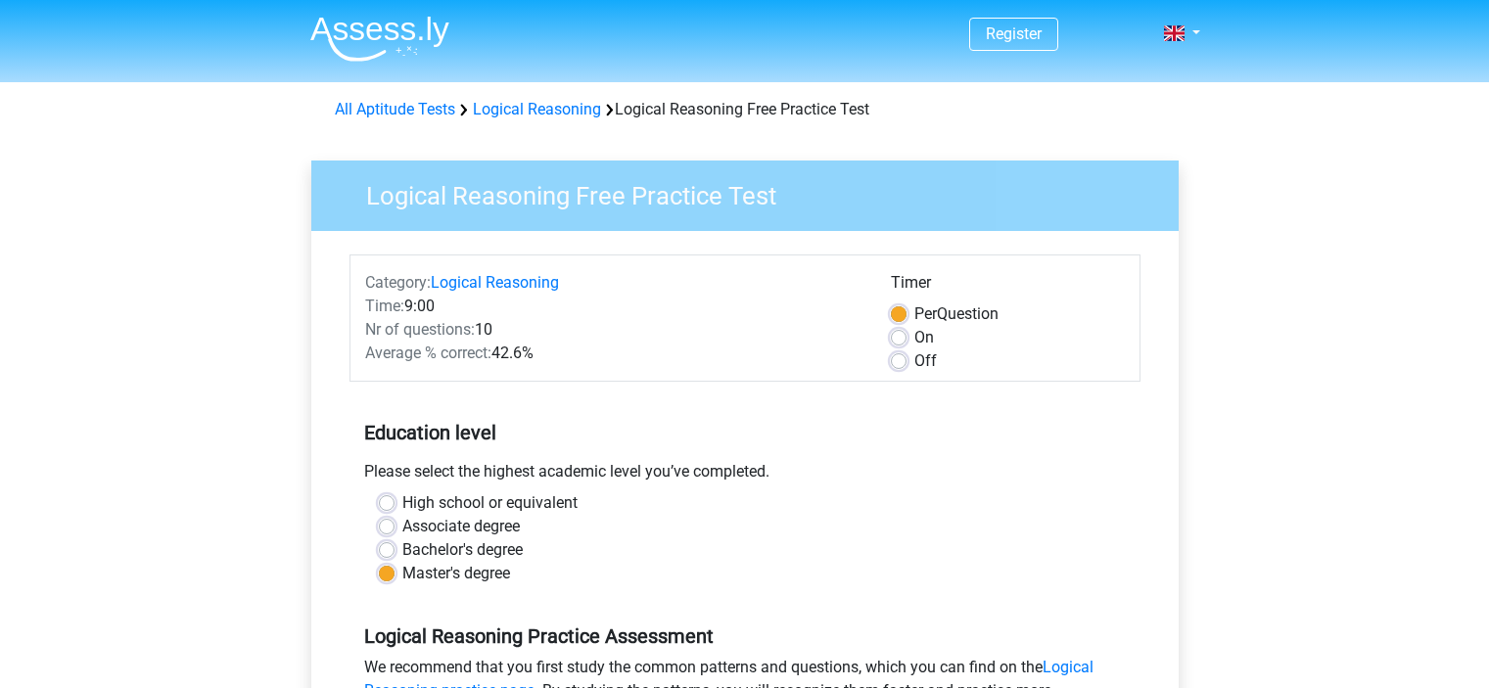
scroll to position [587, 0]
